Goal: Find specific page/section: Find specific page/section

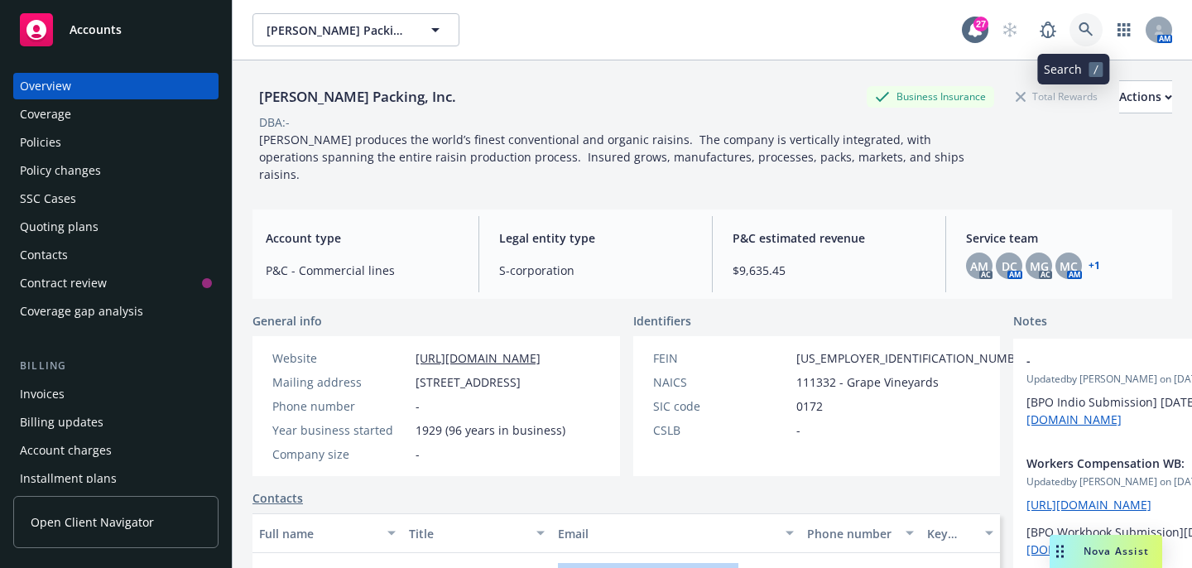
click at [1069, 35] on link at bounding box center [1085, 29] width 33 height 33
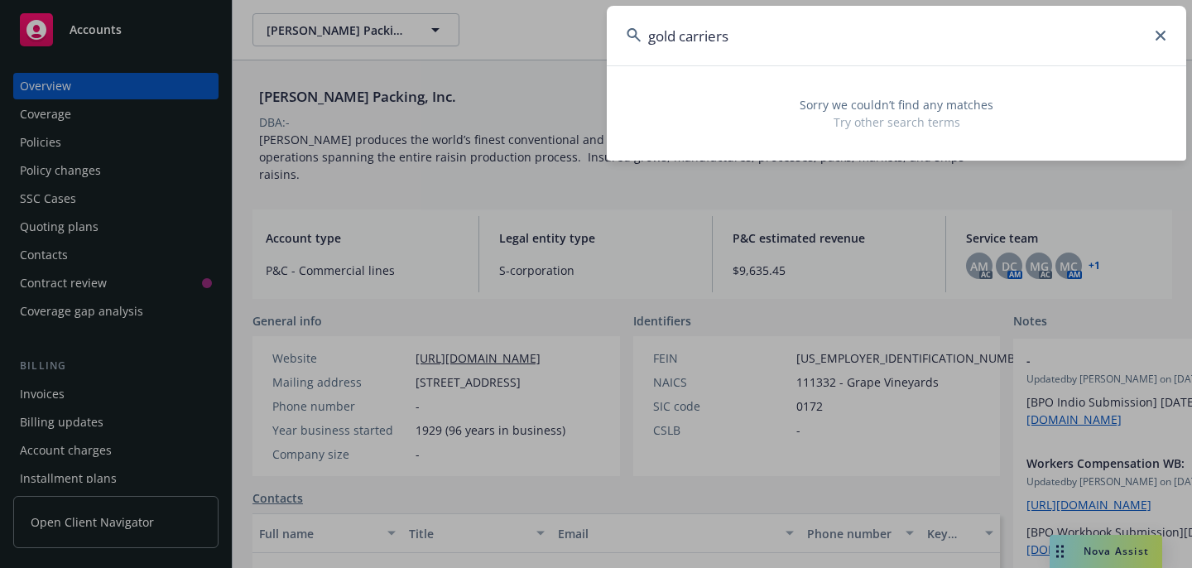
type input "gold carriers"
